Goal: Task Accomplishment & Management: Manage account settings

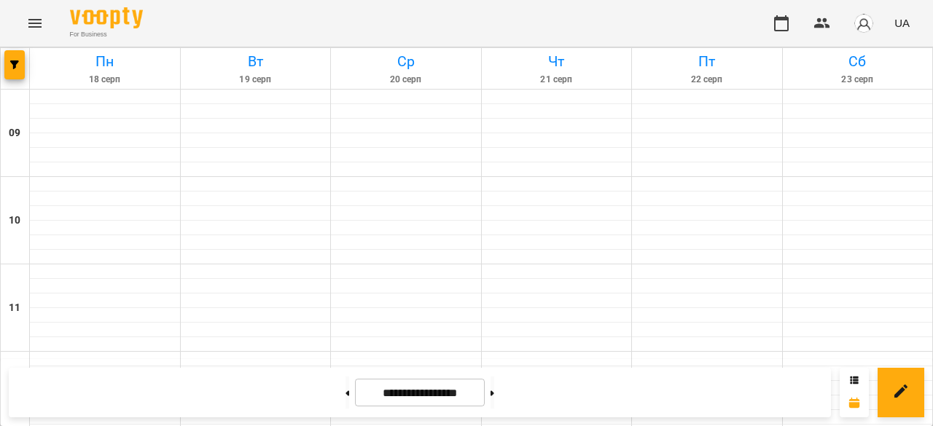
scroll to position [364, 0]
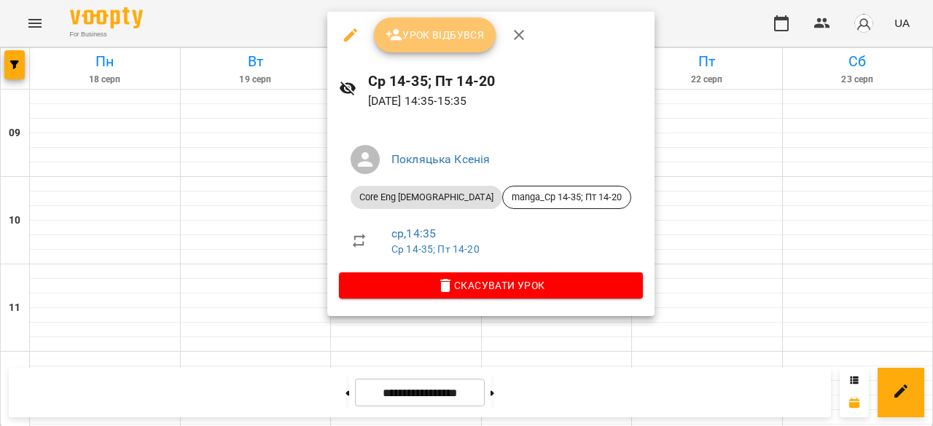
click at [437, 50] on button "Урок відбувся" at bounding box center [435, 34] width 122 height 35
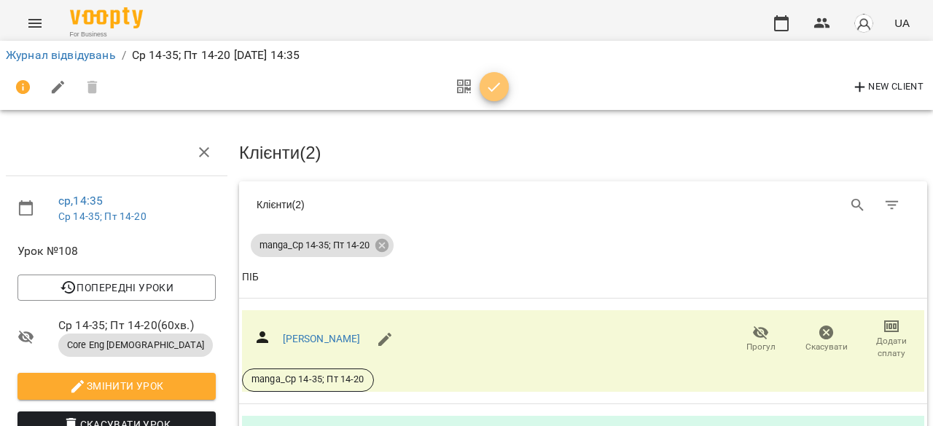
click at [492, 85] on icon "button" at bounding box center [493, 87] width 17 height 17
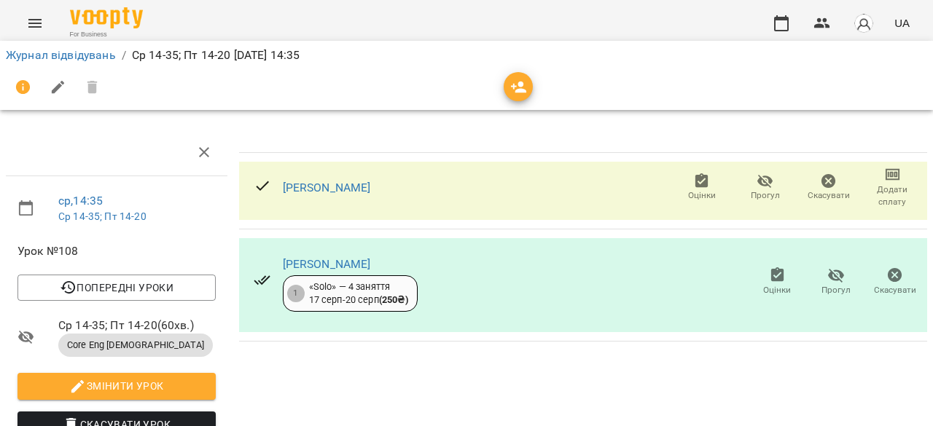
click at [692, 189] on span "Оцінки" at bounding box center [702, 195] width 28 height 12
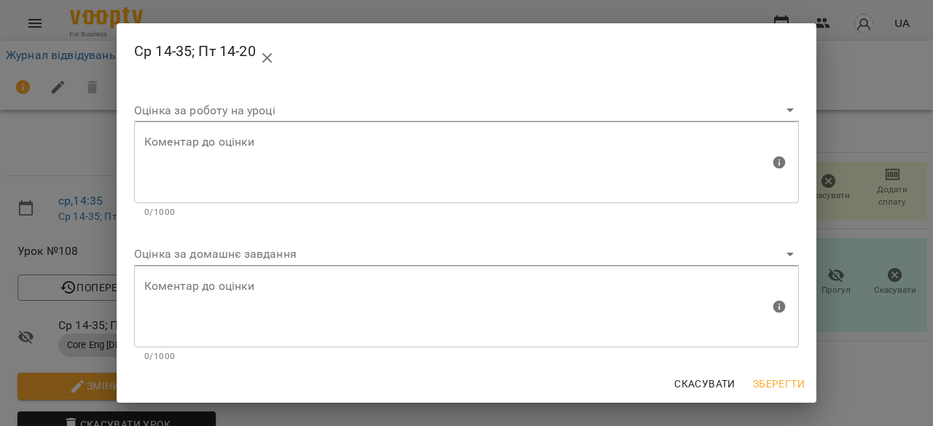
click at [544, 259] on body "For Business UA Журнал відвідувань / Ср 14-35; Пт 14-20 [DATE] 14:35 ср , 14:35…" at bounding box center [466, 306] width 933 height 612
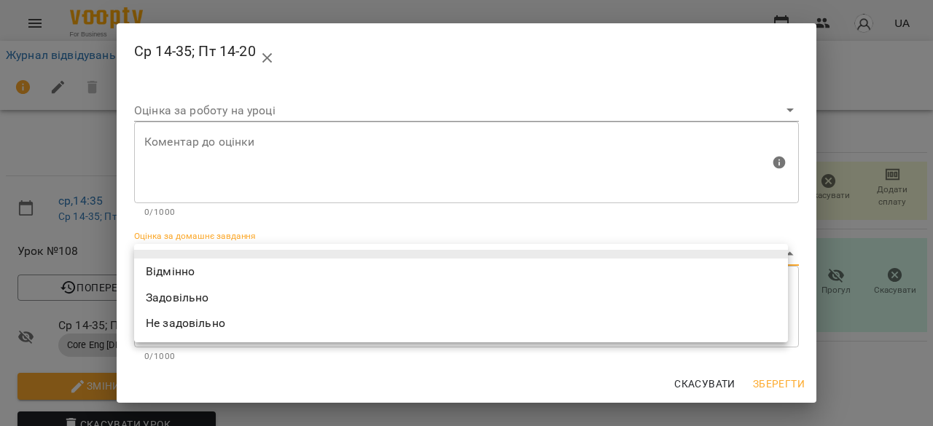
click at [538, 273] on li "Відмінно" at bounding box center [461, 272] width 654 height 26
type input "*********"
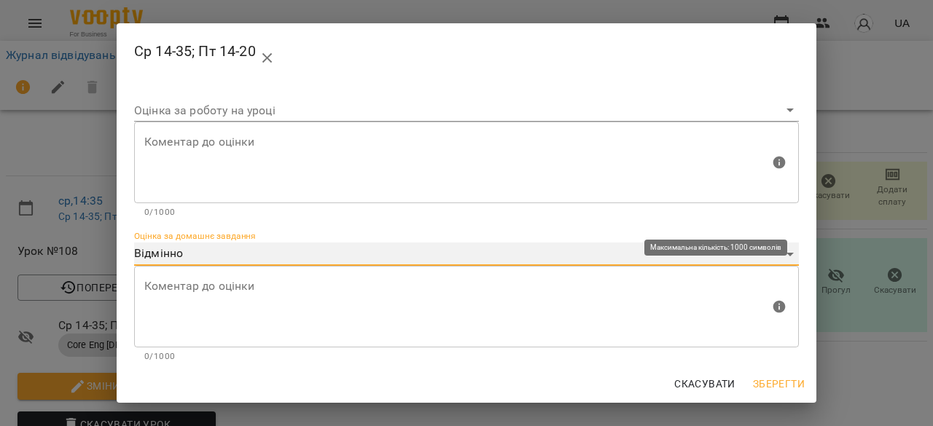
scroll to position [148, 0]
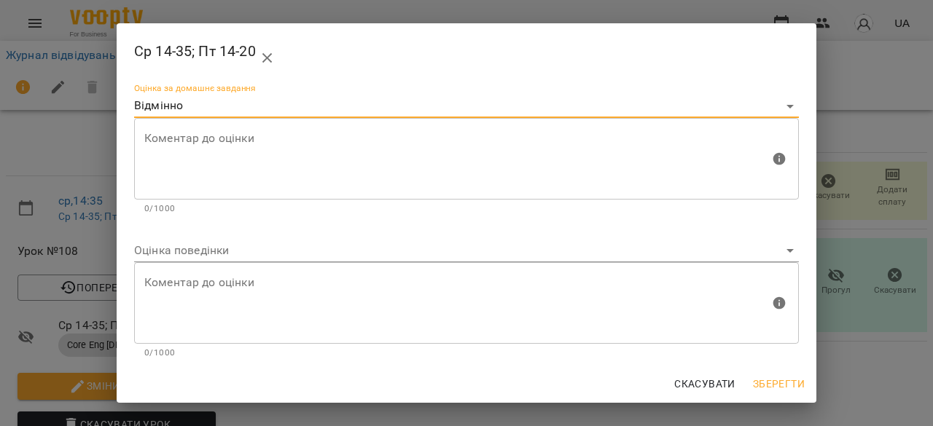
click at [569, 247] on body "For Business UA Журнал відвідувань / Ср 14-35; Пт 14-20 [DATE] 14:35 ср , 14:35…" at bounding box center [466, 306] width 933 height 612
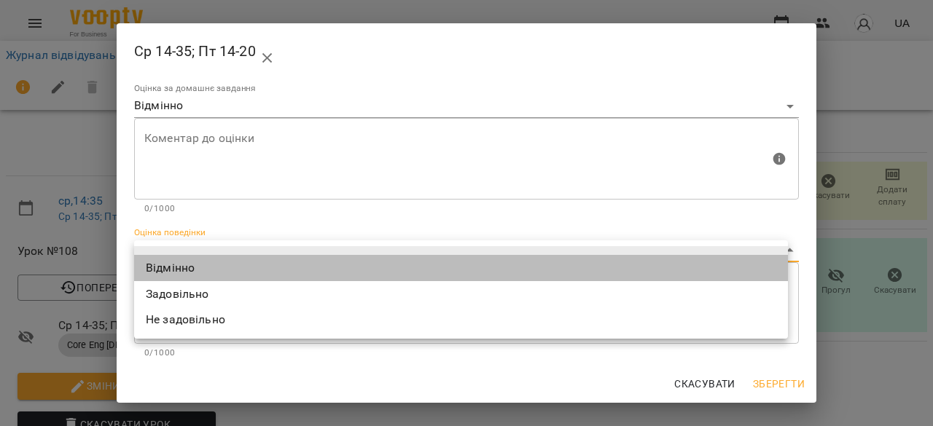
click at [571, 265] on li "Відмінно" at bounding box center [461, 268] width 654 height 26
type input "*********"
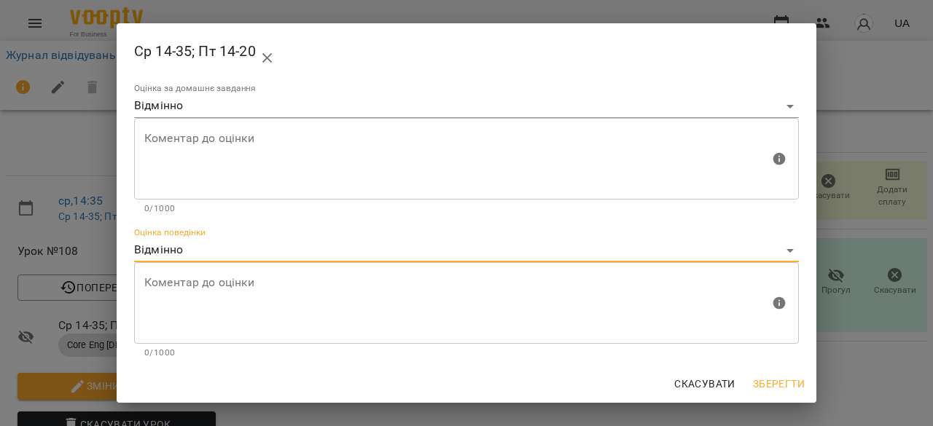
click at [777, 388] on span "Зберегти" at bounding box center [779, 383] width 52 height 17
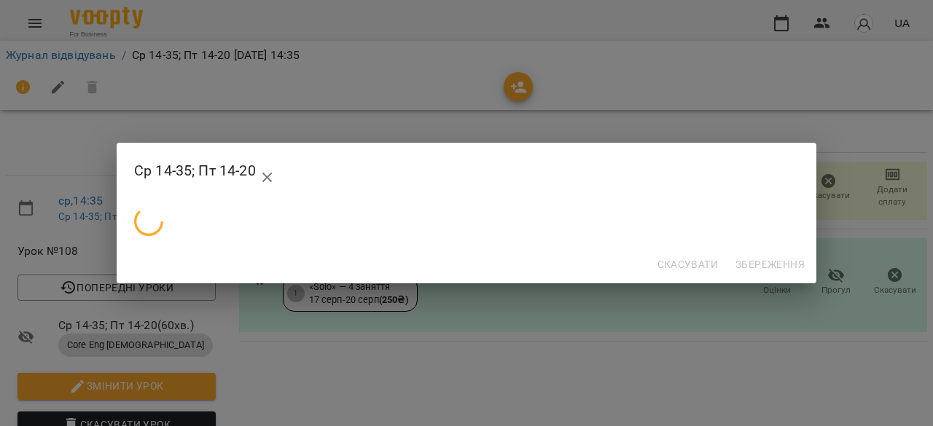
scroll to position [0, 0]
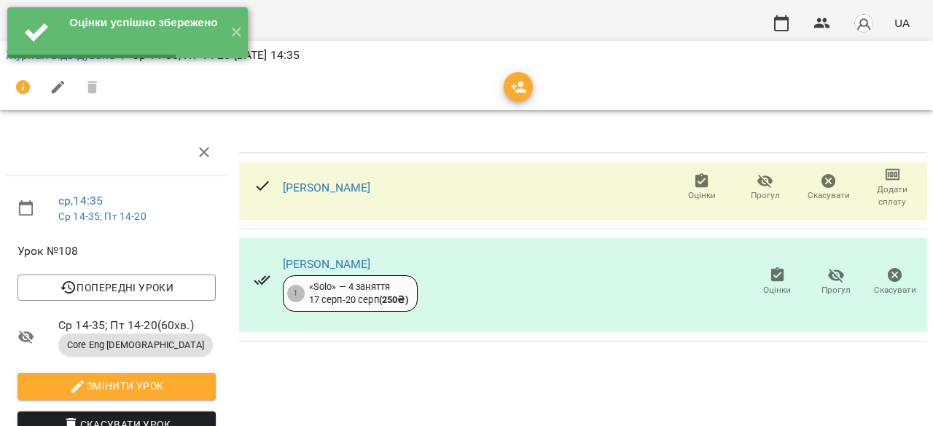
click at [768, 284] on span "Оцінки" at bounding box center [777, 290] width 28 height 12
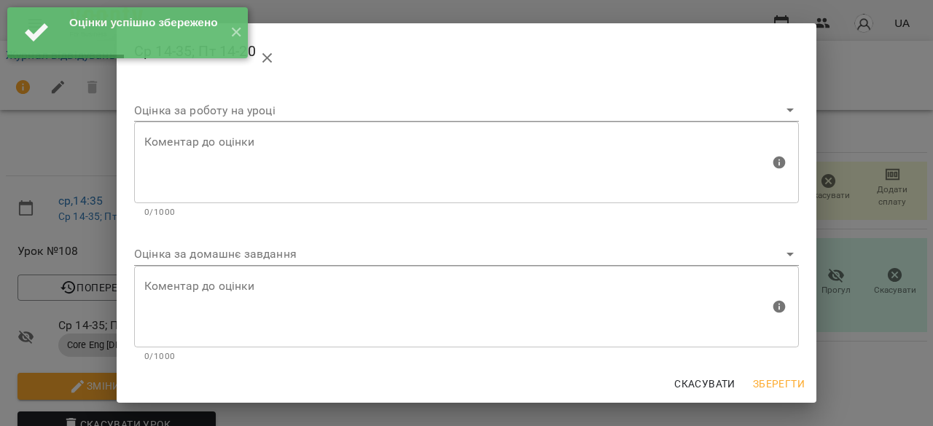
click at [669, 255] on body "Оцінки успішно збережено ✕ For Business UA Журнал відвідувань / Ср 14-35; Пт 14…" at bounding box center [466, 306] width 933 height 612
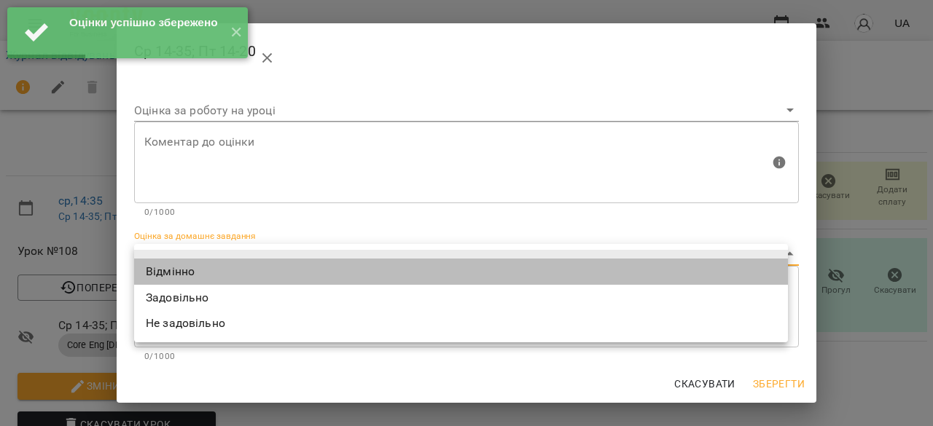
click at [670, 271] on li "Відмінно" at bounding box center [461, 272] width 654 height 26
type input "*********"
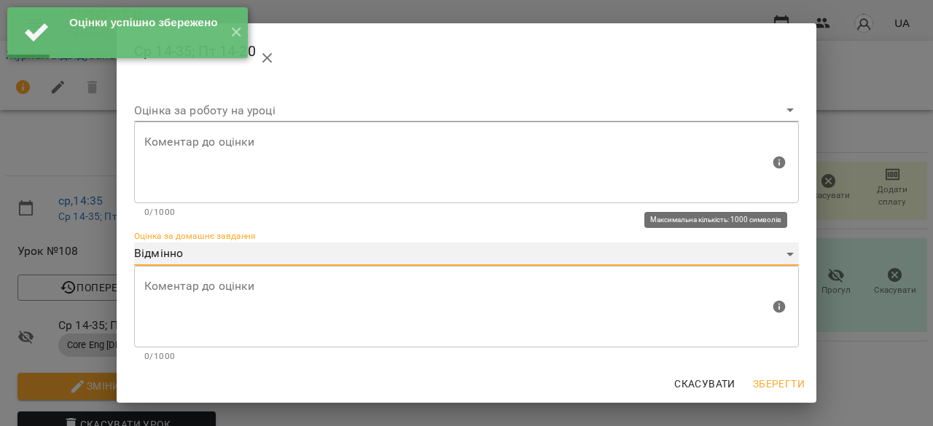
scroll to position [148, 0]
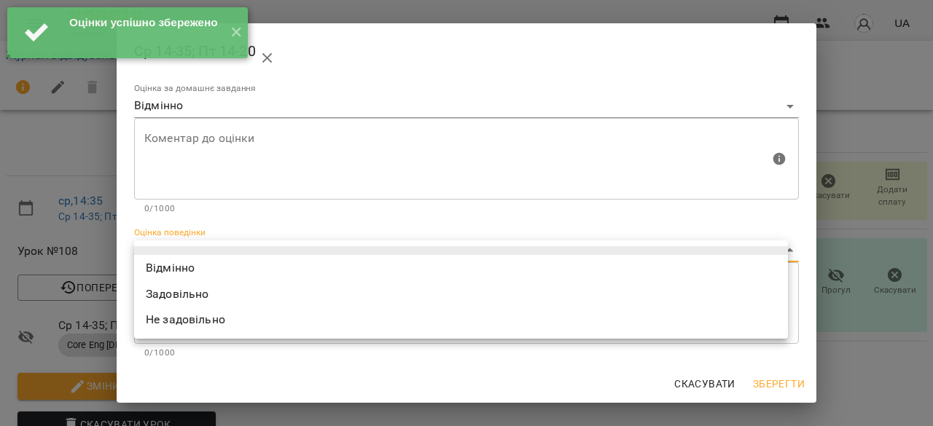
click at [672, 260] on body "Оцінки успішно збережено ✕ For Business UA Журнал відвідувань / Ср 14-35; Пт 14…" at bounding box center [466, 306] width 933 height 612
click at [673, 267] on li "Відмінно" at bounding box center [461, 268] width 654 height 26
type input "*********"
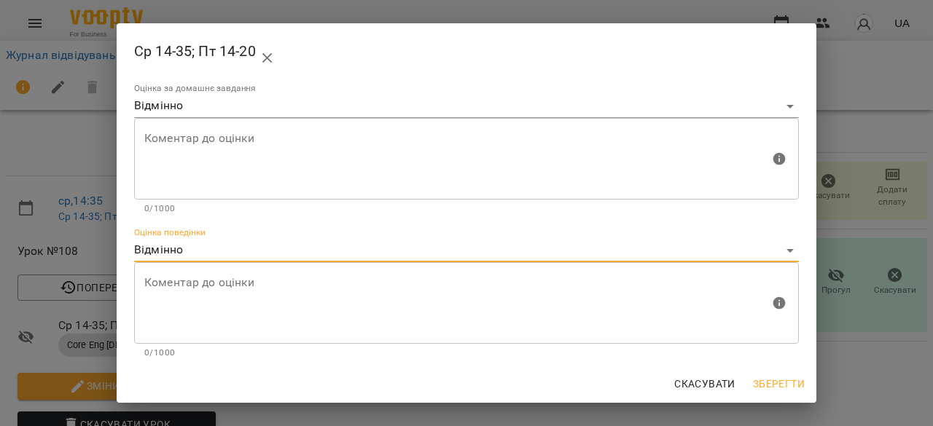
click at [778, 377] on span "Зберегти" at bounding box center [779, 383] width 52 height 17
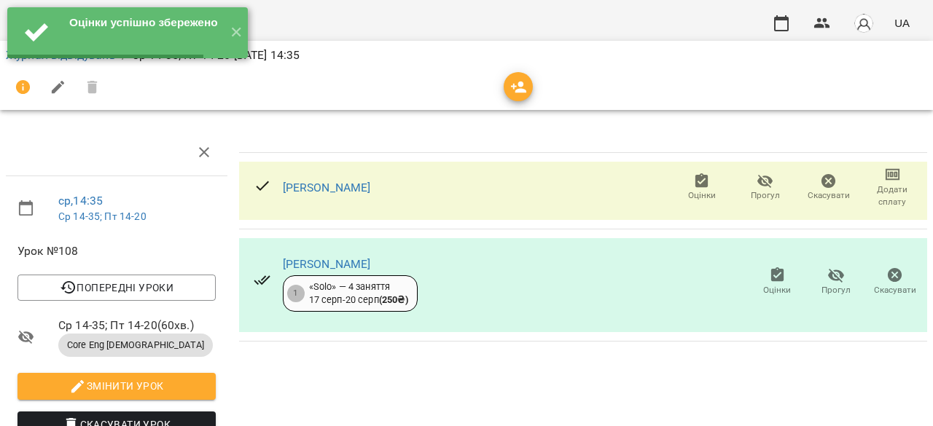
scroll to position [0, 0]
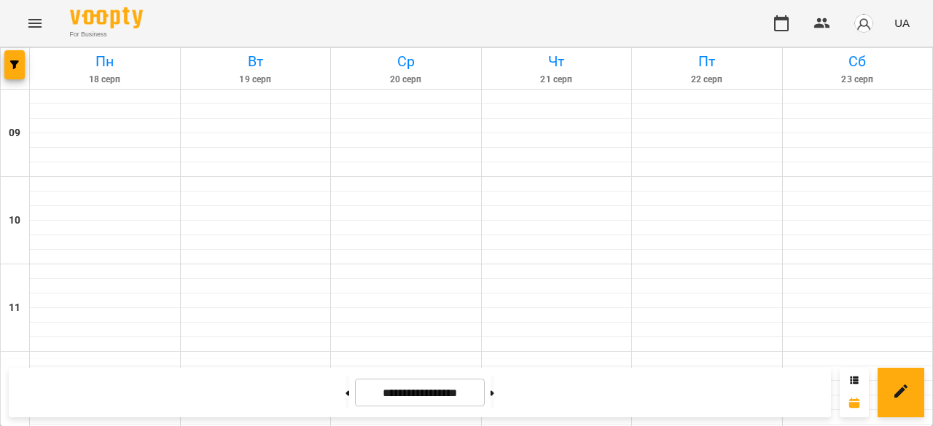
scroll to position [583, 0]
